Goal: Task Accomplishment & Management: Use online tool/utility

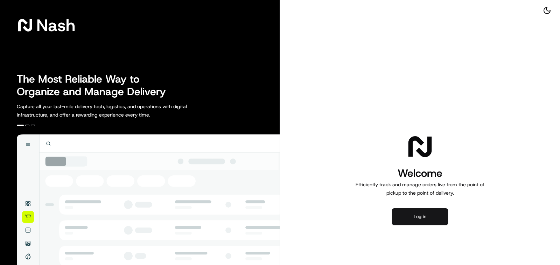
click at [425, 218] on button "Log in" at bounding box center [420, 216] width 56 height 17
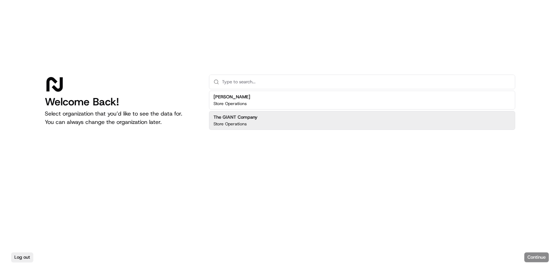
click at [255, 119] on h2 "The GIANT Company" at bounding box center [235, 117] width 44 height 6
click at [541, 256] on button "Continue" at bounding box center [536, 257] width 24 height 10
